Goal: Task Accomplishment & Management: Manage account settings

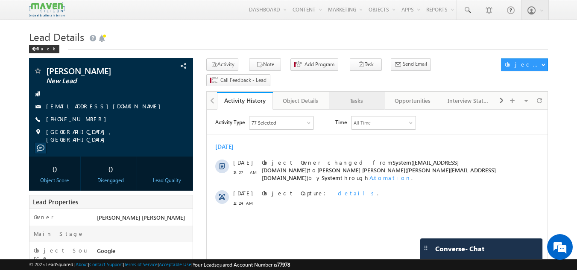
click at [362, 93] on link "Tasks" at bounding box center [357, 101] width 56 height 18
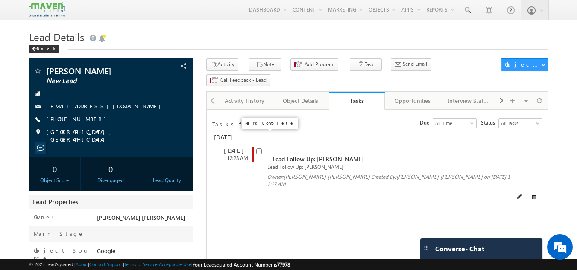
click at [258, 149] on input "checkbox" at bounding box center [259, 152] width 6 height 6
checkbox input "false"
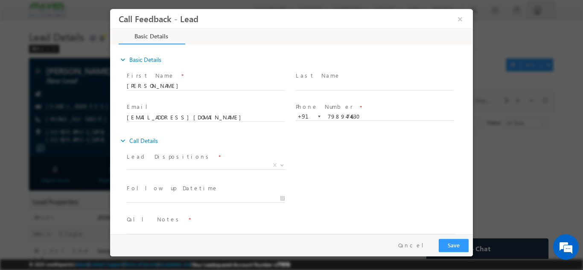
scroll to position [14, 0]
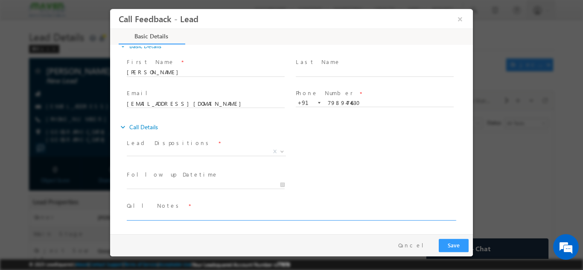
click at [188, 213] on textarea at bounding box center [291, 215] width 328 height 10
click at [221, 216] on textarea "done btece ece With 7.59 having" at bounding box center [291, 215] width 328 height 10
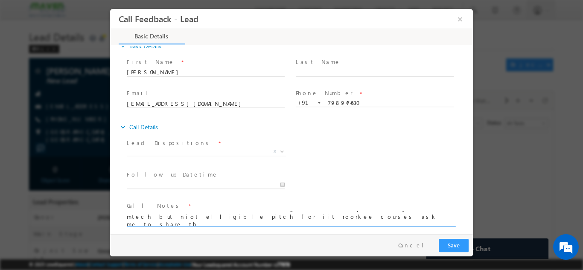
scroll to position [2, 0]
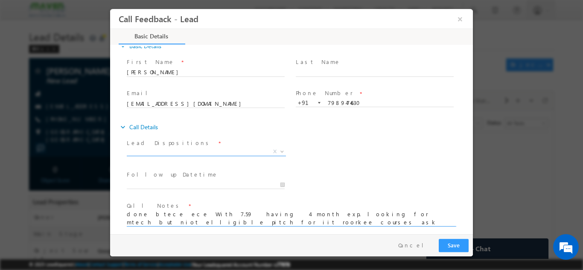
type textarea "done btece ece With 7.59 having 4 month exp. looking for mtech but niot elligib…"
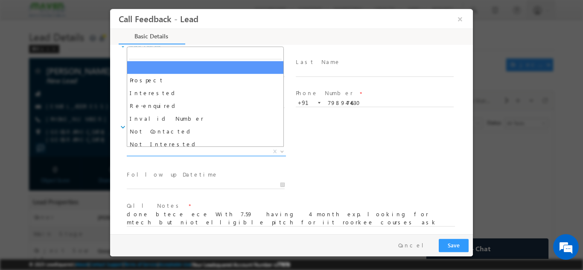
click at [155, 149] on span "X" at bounding box center [206, 151] width 159 height 9
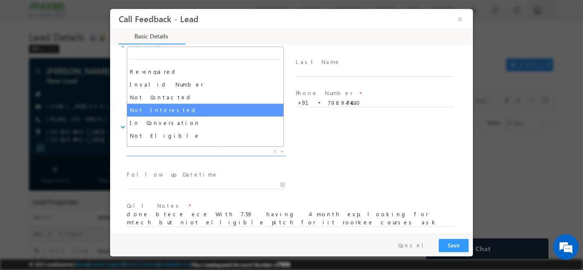
scroll to position [34, 0]
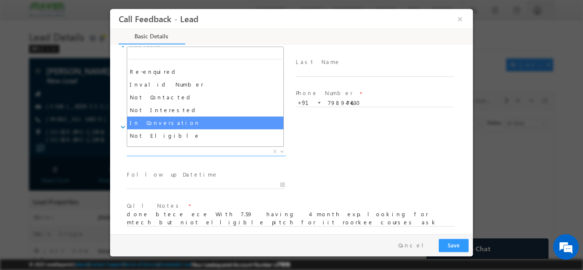
select select "In Conversation"
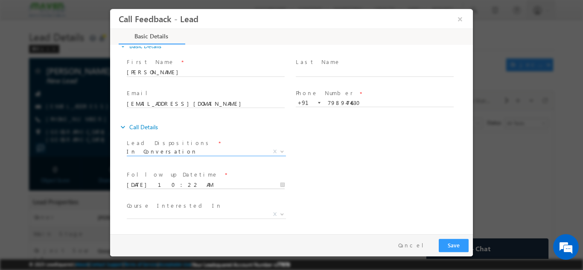
click at [169, 182] on input "13/09/2025 10:22 AM" at bounding box center [206, 185] width 158 height 9
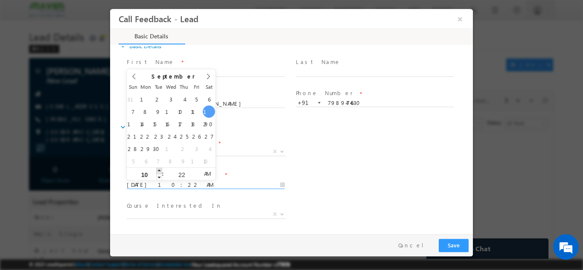
type input "13/09/2025 11:22 AM"
type input "11"
click at [160, 172] on span at bounding box center [159, 170] width 6 height 6
type input "13/09/2025 12:22 PM"
type input "12"
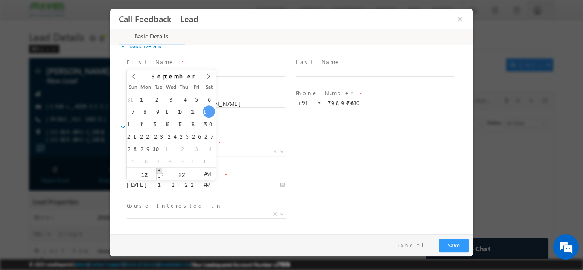
click at [160, 172] on span at bounding box center [159, 170] width 6 height 6
type input "13/09/2025 1:22 PM"
type input "01"
click at [160, 172] on span at bounding box center [159, 170] width 6 height 6
type input "13/09/2025 2:22 PM"
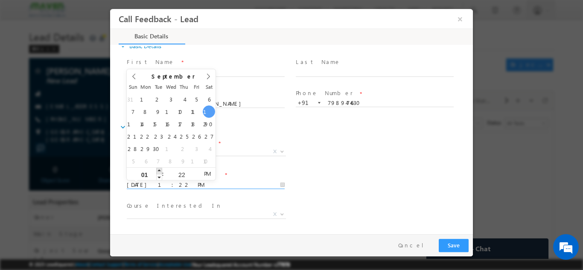
type input "02"
click at [160, 172] on span at bounding box center [159, 170] width 6 height 6
type input "13/09/2025 3:22 PM"
type input "03"
click at [160, 172] on span at bounding box center [159, 170] width 6 height 6
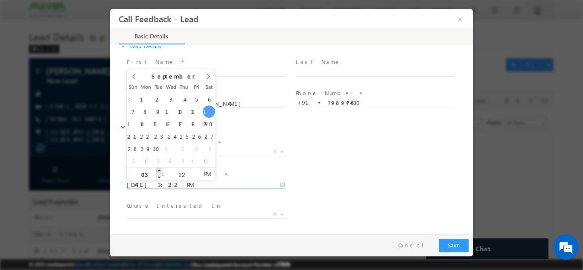
type input "13/09/2025 4:22 PM"
type input "04"
click at [160, 172] on span at bounding box center [159, 170] width 6 height 6
click at [180, 172] on input "22" at bounding box center [181, 175] width 35 height 6
type input "00"
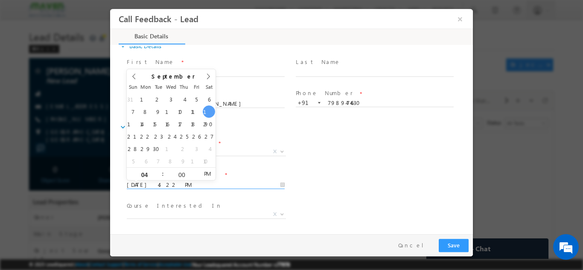
type input "13/09/2025 4:00 PM"
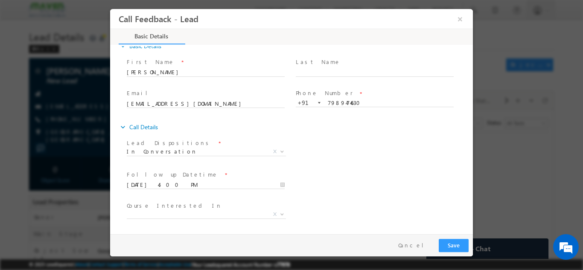
click at [324, 176] on div "Follow up Datetime * 13/09/2025 4:00 PM Program Type * Long Term Short Term X" at bounding box center [299, 184] width 348 height 32
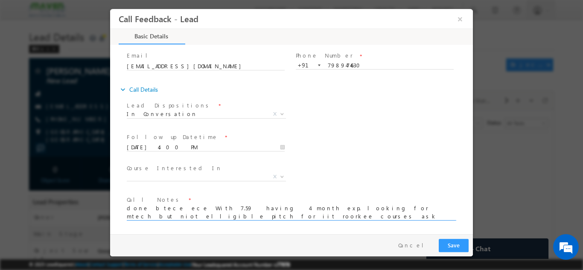
click at [155, 207] on textarea "done btece ece With 7.59 having 4 month exp. looking for mtech but niot elligib…" at bounding box center [291, 212] width 328 height 16
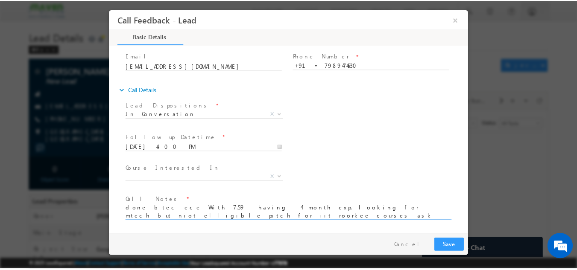
scroll to position [1, 0]
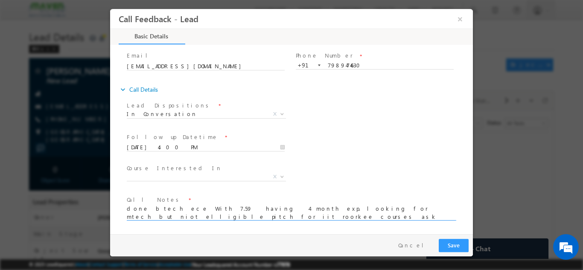
type textarea "done btech ece With 7.59 having 4 month exp. looking for mtech but niot elligib…"
click at [458, 238] on div "Pay & Save Save Cancel" at bounding box center [293, 245] width 367 height 22
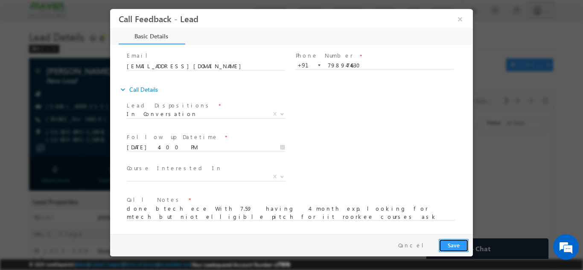
click at [456, 244] on button "Save" at bounding box center [454, 245] width 30 height 13
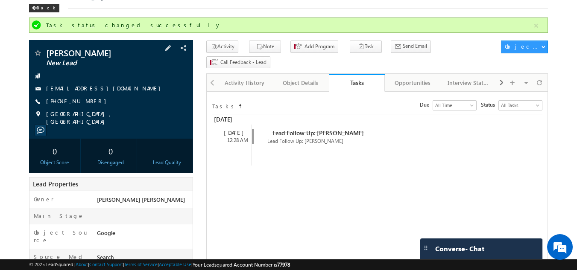
scroll to position [0, 0]
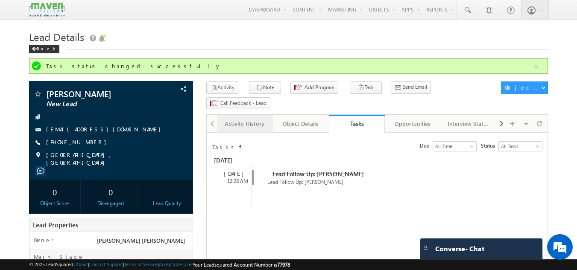
click at [249, 119] on div "Activity History" at bounding box center [244, 124] width 41 height 10
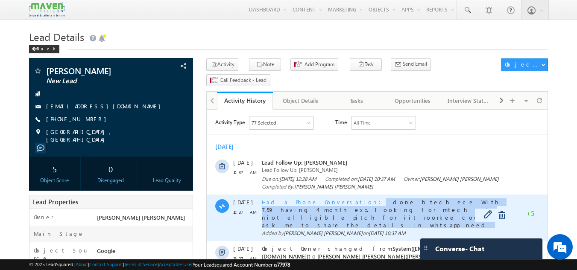
drag, startPoint x: 291, startPoint y: 216, endPoint x: 329, endPoint y: 198, distance: 42.2
click at [329, 199] on div "Had a Phone Conversation done btech ece With 7.59 having 4 month exp. looking f…" at bounding box center [386, 214] width 249 height 30
copy div "done btech ece With 7.59 having 4 month exp. looking for mtech but niot elligib…"
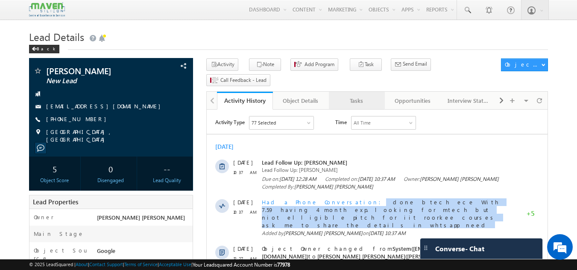
click at [361, 96] on div "Tasks" at bounding box center [356, 101] width 41 height 10
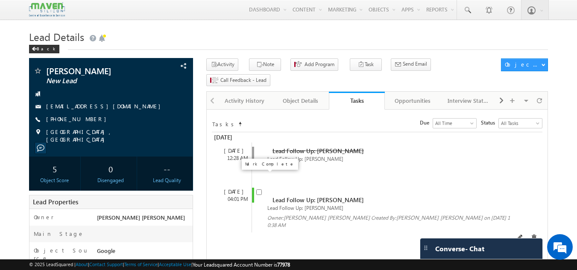
click at [257, 190] on input "checkbox" at bounding box center [259, 193] width 6 height 6
checkbox input "false"
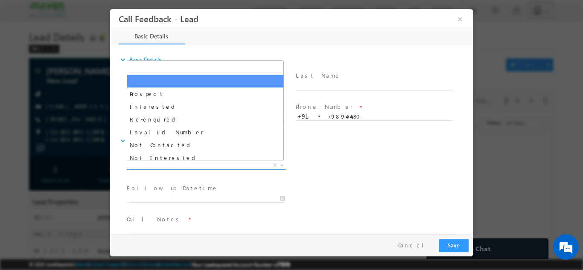
click at [221, 161] on span "X" at bounding box center [206, 165] width 159 height 9
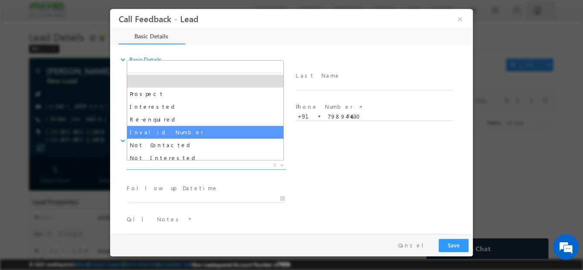
scroll to position [29, 0]
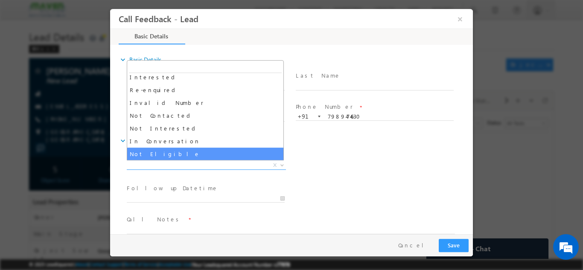
select select "Not Eligible"
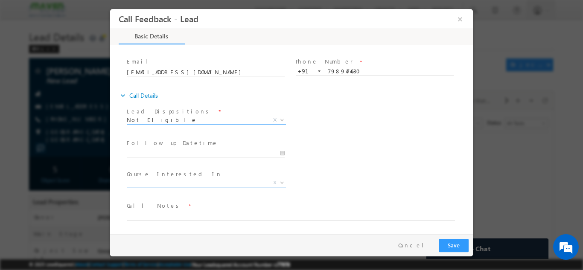
scroll to position [43, 0]
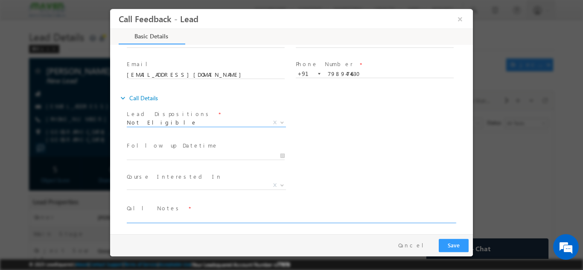
click at [193, 217] on textarea at bounding box center [291, 218] width 328 height 10
paste textarea "done btech ece With 7.59 having 4 month exp. looking for mtech but niot elligib…"
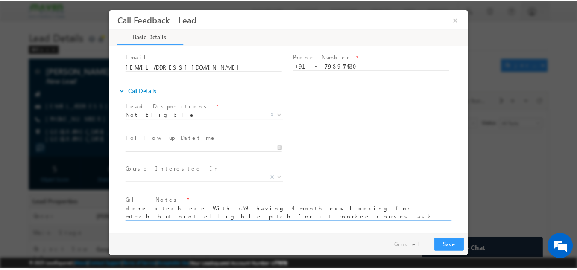
scroll to position [51, 0]
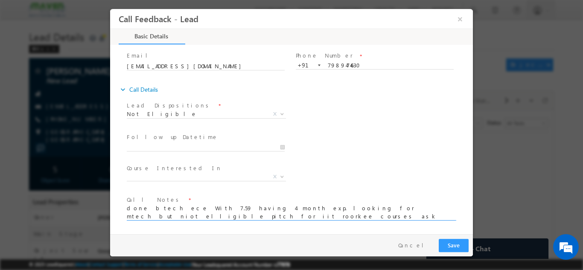
type textarea "done btech ece With 7.59 having 4 month exp. looking for mtech but niot elligib…"
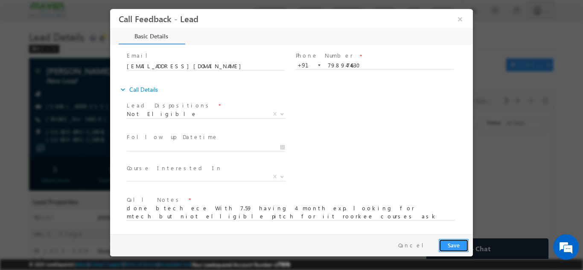
click at [464, 245] on button "Save" at bounding box center [454, 245] width 30 height 13
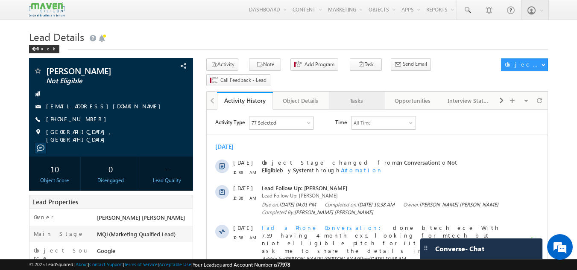
click at [359, 96] on div "Tasks" at bounding box center [356, 101] width 41 height 10
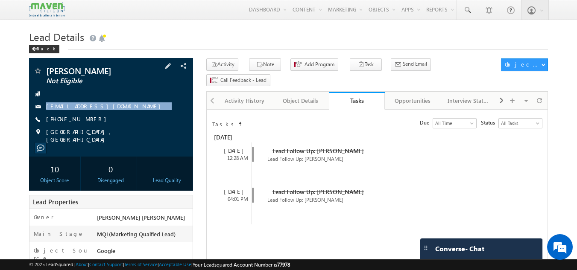
drag, startPoint x: 127, startPoint y: 90, endPoint x: 128, endPoint y: 116, distance: 25.6
click at [128, 116] on div "Hari Narayana Not Eligible harinarayana.nalam@gmail.com +91-7989474630" at bounding box center [111, 105] width 156 height 77
copy div "[EMAIL_ADDRESS][DOMAIN_NAME]"
